Goal: Task Accomplishment & Management: Complete application form

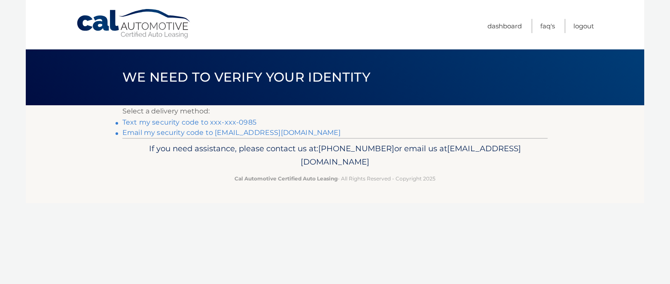
click at [220, 122] on link "Text my security code to xxx-xxx-0985" at bounding box center [189, 122] width 134 height 8
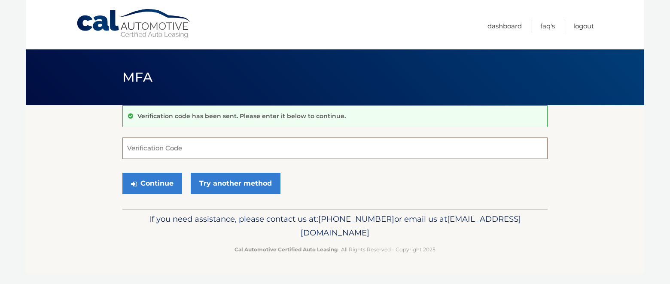
click at [168, 148] on input "Verification Code" at bounding box center [334, 147] width 425 height 21
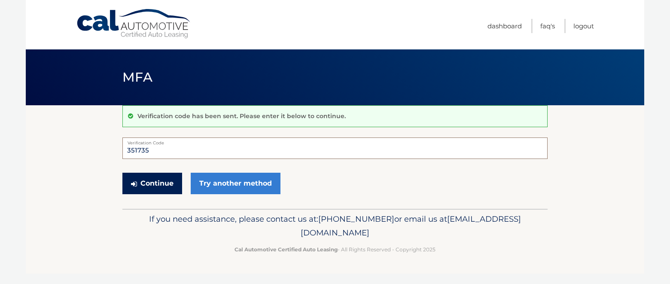
type input "351735"
click at [150, 184] on button "Continue" at bounding box center [152, 183] width 60 height 21
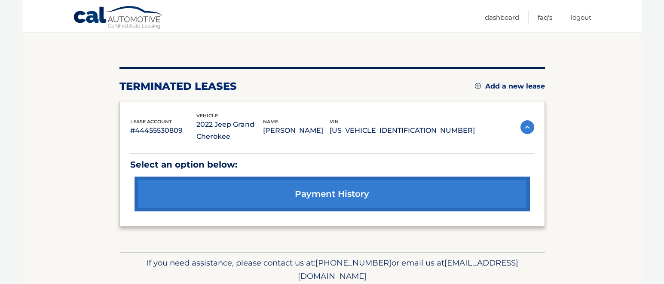
scroll to position [76, 0]
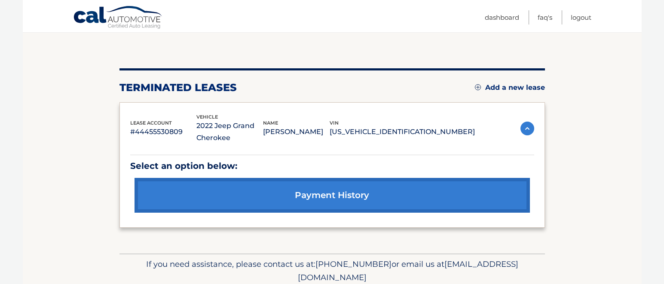
click at [512, 89] on link "Add a new lease" at bounding box center [510, 87] width 70 height 9
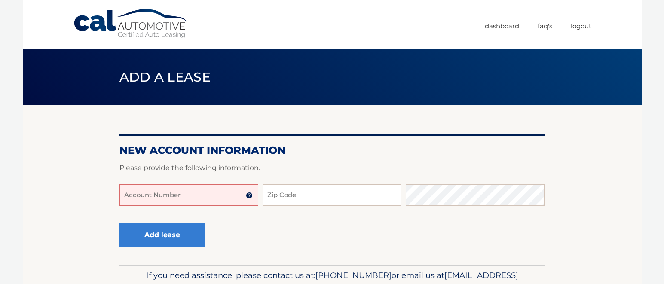
click at [164, 202] on input "Account Number" at bounding box center [188, 194] width 139 height 21
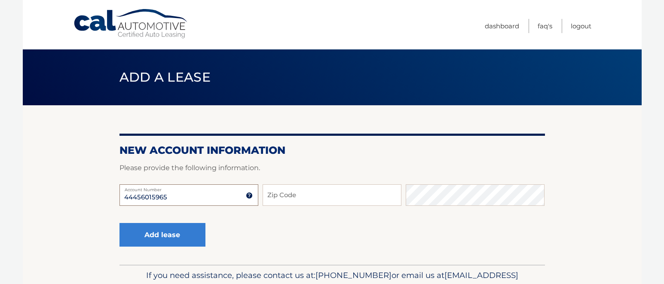
type input "44456015965"
type input "14218"
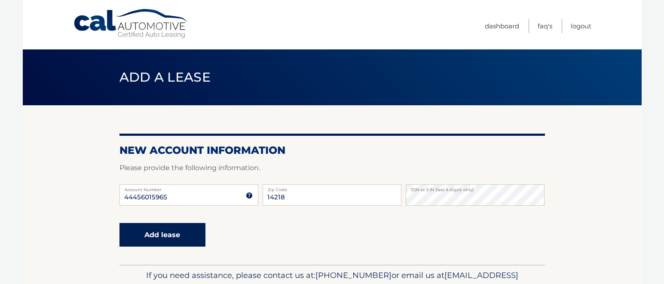
click at [154, 234] on button "Add lease" at bounding box center [162, 235] width 86 height 24
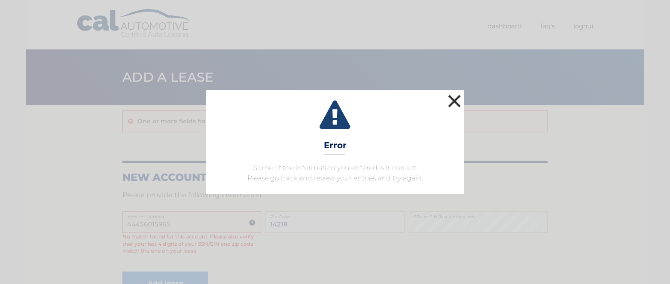
click at [453, 98] on button "×" at bounding box center [454, 100] width 17 height 17
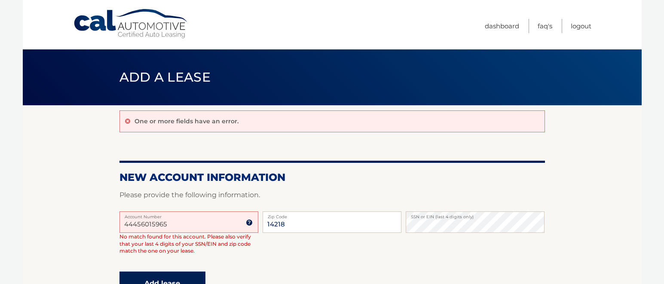
click at [172, 278] on button "Add lease" at bounding box center [162, 284] width 86 height 24
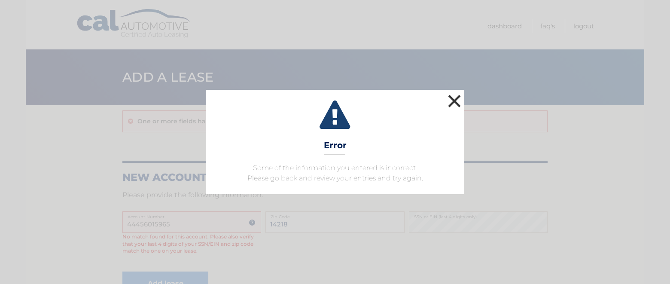
click at [451, 99] on button "×" at bounding box center [454, 100] width 17 height 17
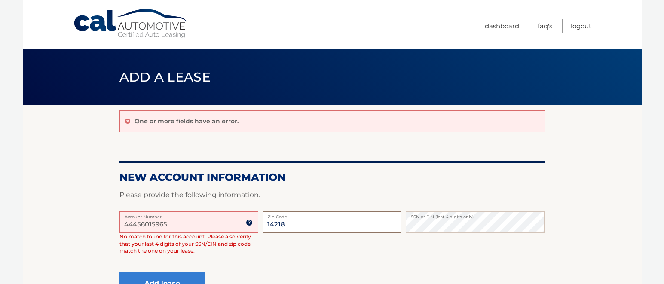
click at [324, 231] on input "14218" at bounding box center [332, 221] width 139 height 21
click at [325, 225] on input "14218" at bounding box center [332, 221] width 139 height 21
click at [249, 221] on img at bounding box center [249, 222] width 7 height 7
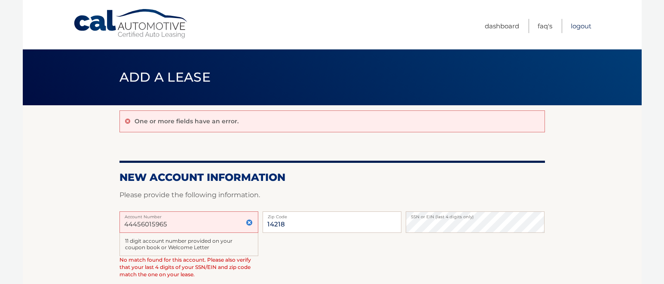
click at [583, 25] on link "Logout" at bounding box center [581, 26] width 21 height 14
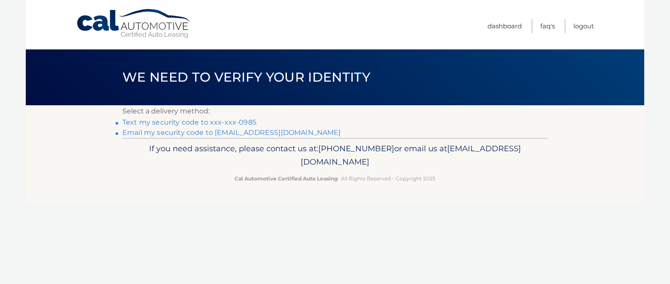
click at [229, 121] on link "Text my security code to xxx-xxx-0985" at bounding box center [189, 122] width 134 height 8
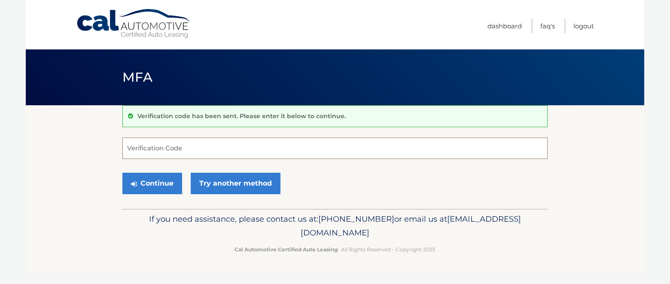
click at [145, 153] on input "Verification Code" at bounding box center [334, 147] width 425 height 21
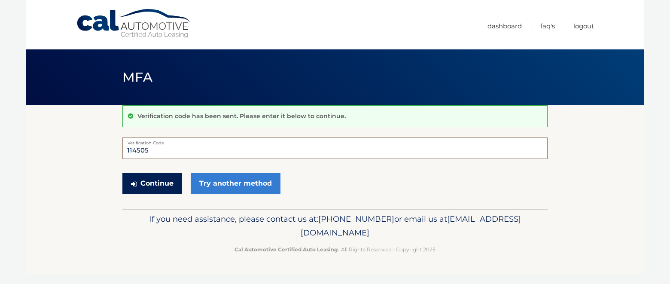
type input "114505"
click at [140, 185] on button "Continue" at bounding box center [152, 183] width 60 height 21
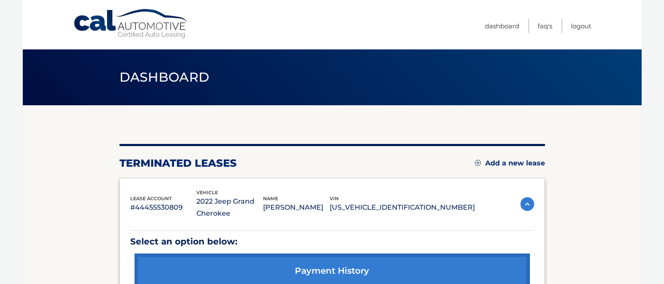
click at [505, 161] on link "Add a new lease" at bounding box center [510, 163] width 70 height 9
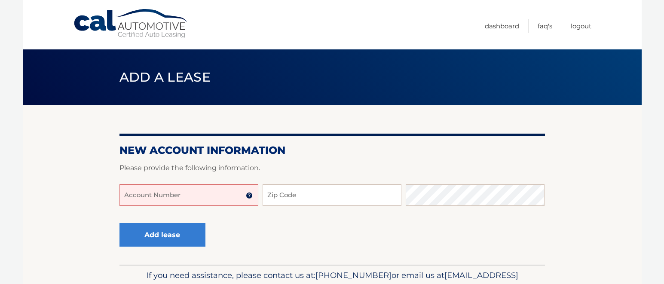
click at [145, 194] on input "Account Number" at bounding box center [188, 194] width 139 height 21
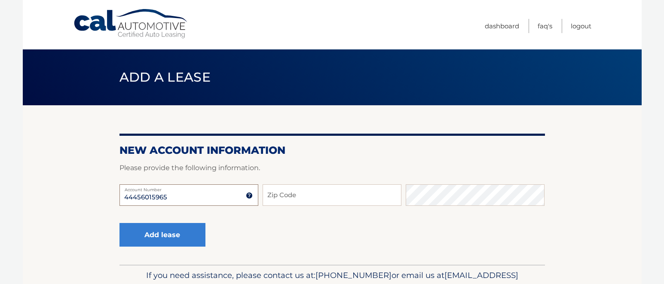
type input "44456015965"
type input "14218"
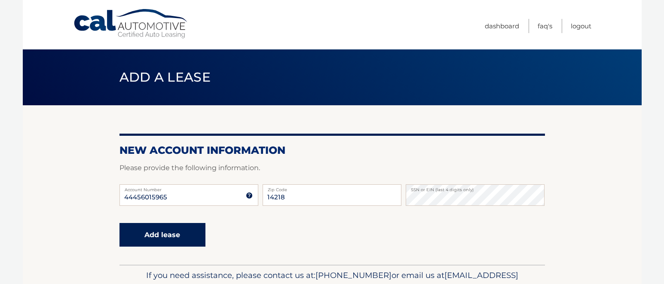
click at [168, 241] on button "Add lease" at bounding box center [162, 235] width 86 height 24
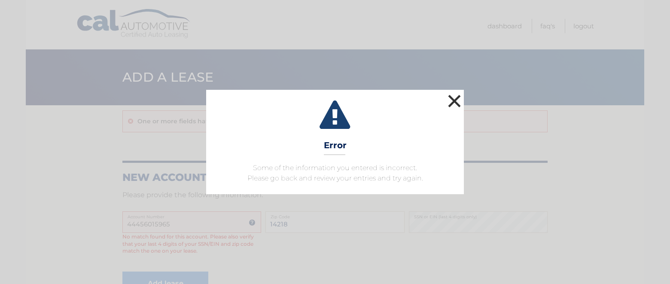
click at [458, 98] on button "×" at bounding box center [454, 100] width 17 height 17
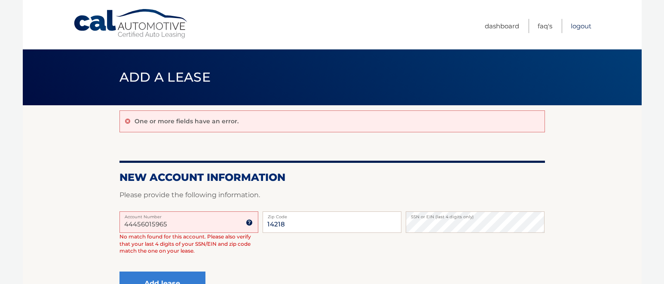
click at [574, 26] on link "Logout" at bounding box center [581, 26] width 21 height 14
